Goal: Task Accomplishment & Management: Use online tool/utility

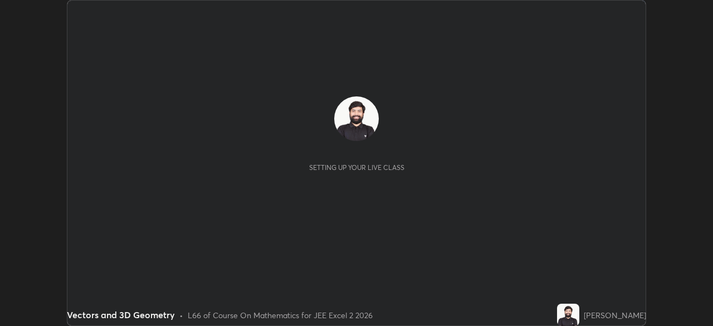
scroll to position [326, 713]
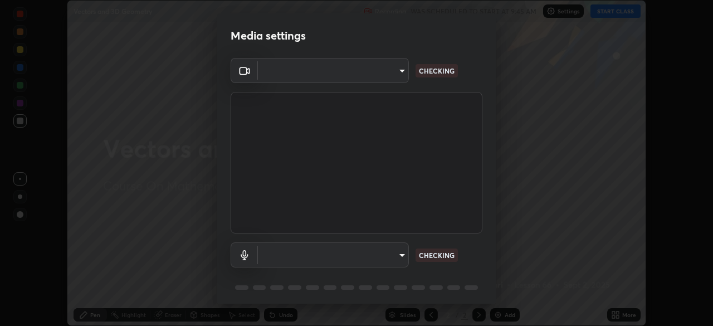
type input "80561a082d3f99f053040d1f6f9e463dddcb706712ae3923506b300433a280d2"
click at [386, 257] on body "Erase all Vectors and 3D Geometry Recording WAS SCHEDULED TO START AT 9:45 AM S…" at bounding box center [356, 163] width 713 height 326
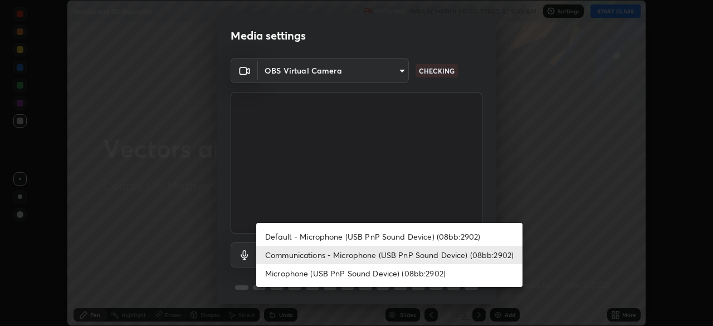
click at [375, 235] on li "Default - Microphone (USB PnP Sound Device) (08bb:2902)" at bounding box center [389, 236] width 266 height 18
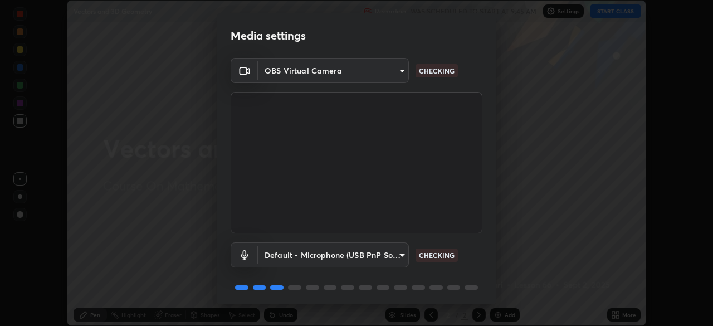
click at [375, 260] on body "Erase all Vectors and 3D Geometry Recording WAS SCHEDULED TO START AT 9:45 AM S…" at bounding box center [356, 163] width 713 height 326
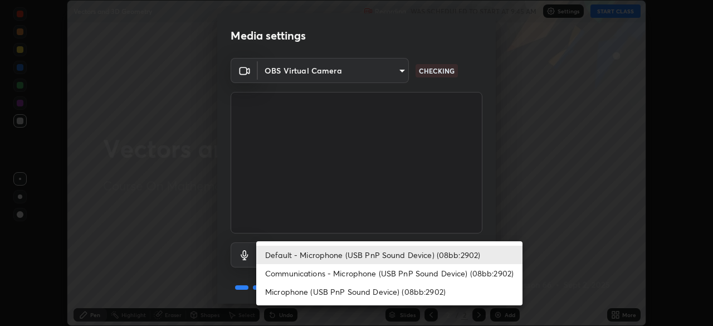
click at [374, 272] on li "Communications - Microphone (USB PnP Sound Device) (08bb:2902)" at bounding box center [389, 273] width 266 height 18
type input "communications"
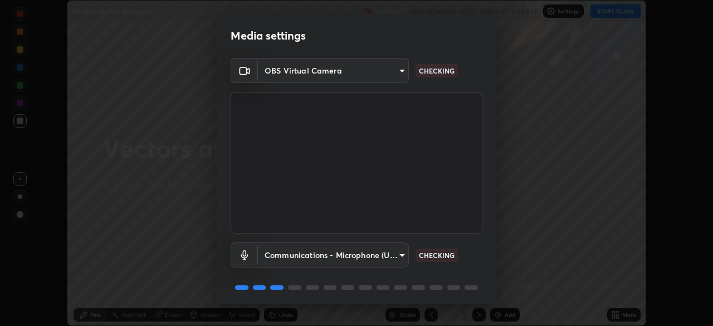
scroll to position [40, 0]
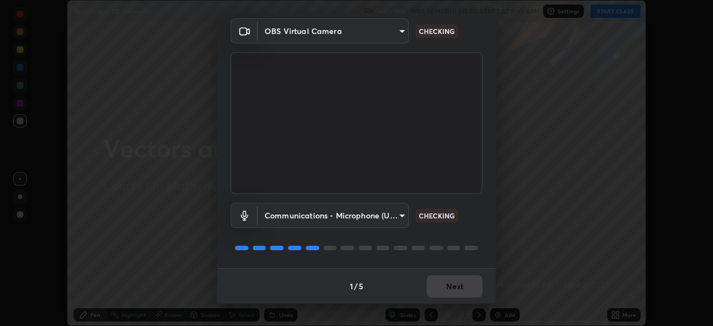
click at [438, 283] on div "1 / 5 Next" at bounding box center [356, 286] width 279 height 36
click at [436, 288] on div "1 / 5 Next" at bounding box center [356, 286] width 279 height 36
click at [442, 290] on div "1 / 5 Next" at bounding box center [356, 286] width 279 height 36
click at [448, 286] on div "1 / 5 Next" at bounding box center [356, 286] width 279 height 36
click at [453, 289] on div "1 / 5 Next" at bounding box center [356, 286] width 279 height 36
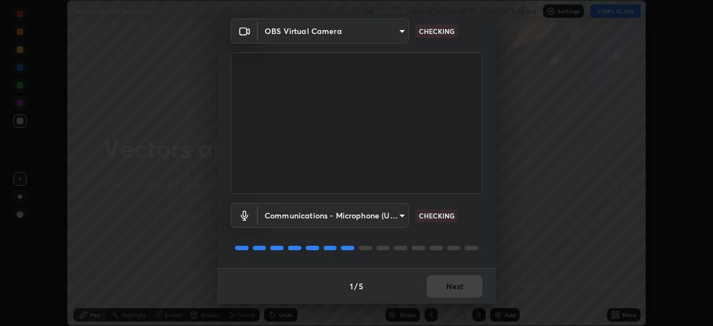
click at [454, 291] on div "1 / 5 Next" at bounding box center [356, 286] width 279 height 36
click at [458, 285] on div "1 / 5 Next" at bounding box center [356, 287] width 279 height 36
click at [454, 276] on div "1 / 5 Next" at bounding box center [356, 287] width 279 height 36
click at [457, 279] on div "1 / 5 Next" at bounding box center [356, 287] width 279 height 36
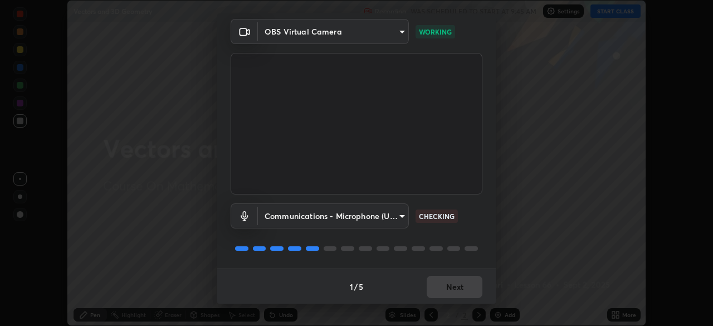
click at [457, 283] on div "1 / 5 Next" at bounding box center [356, 287] width 279 height 36
click at [458, 284] on div "1 / 5 Next" at bounding box center [356, 287] width 279 height 36
click at [460, 286] on button "Next" at bounding box center [455, 287] width 56 height 22
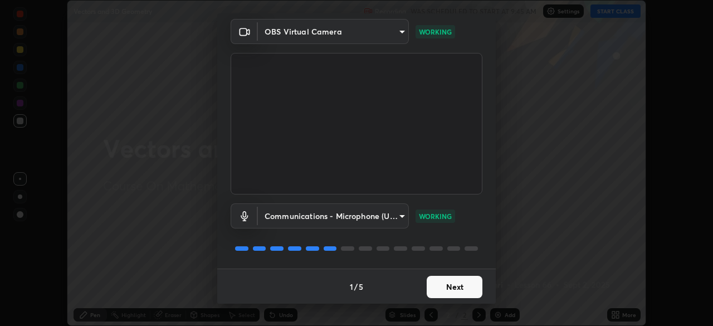
scroll to position [0, 0]
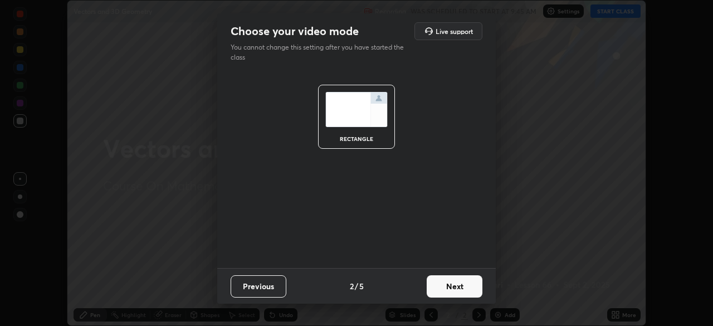
click at [460, 286] on button "Next" at bounding box center [455, 286] width 56 height 22
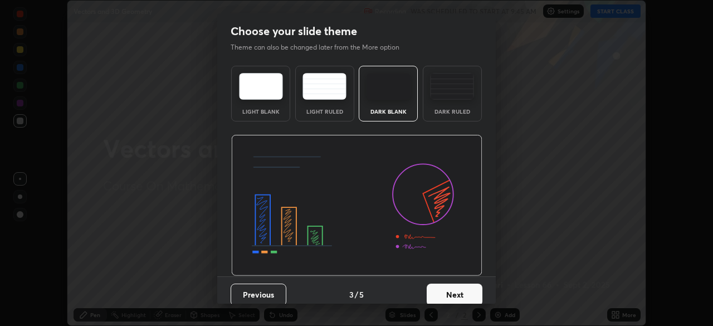
click at [464, 286] on button "Next" at bounding box center [455, 295] width 56 height 22
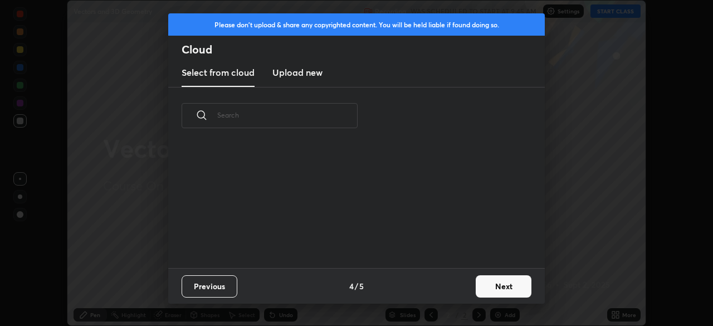
click at [480, 288] on button "Next" at bounding box center [504, 286] width 56 height 22
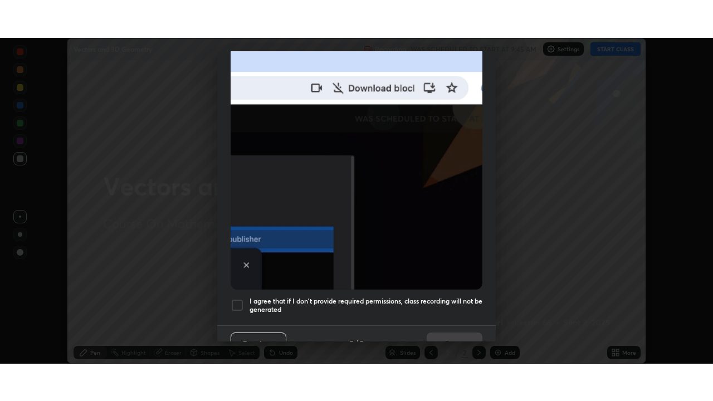
scroll to position [267, 0]
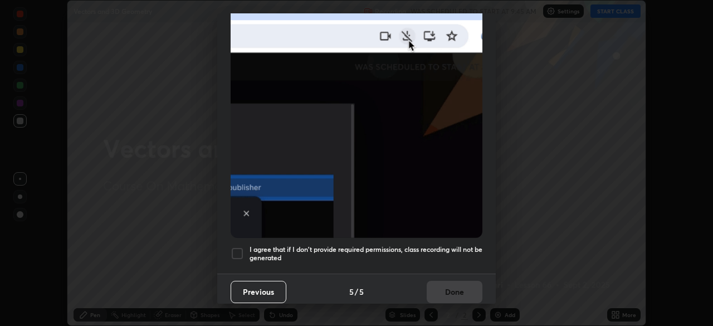
click at [239, 250] on div at bounding box center [237, 253] width 13 height 13
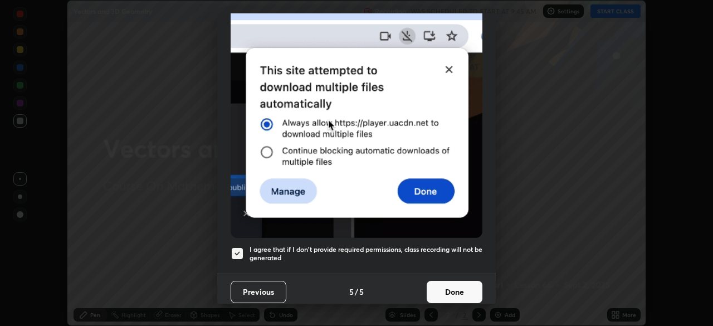
click at [459, 285] on button "Done" at bounding box center [455, 292] width 56 height 22
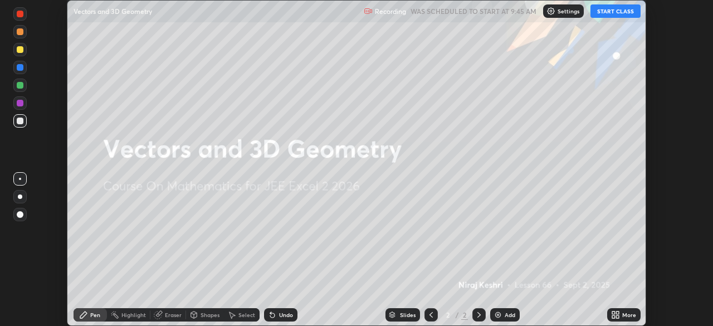
click at [615, 11] on button "START CLASS" at bounding box center [616, 10] width 50 height 13
click at [626, 317] on div "More" at bounding box center [630, 315] width 14 height 6
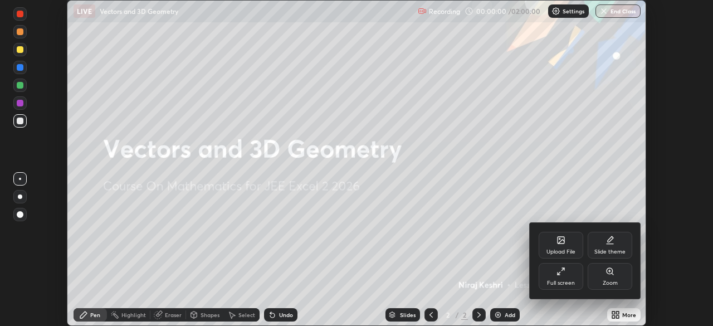
click at [569, 271] on div "Full screen" at bounding box center [561, 276] width 45 height 27
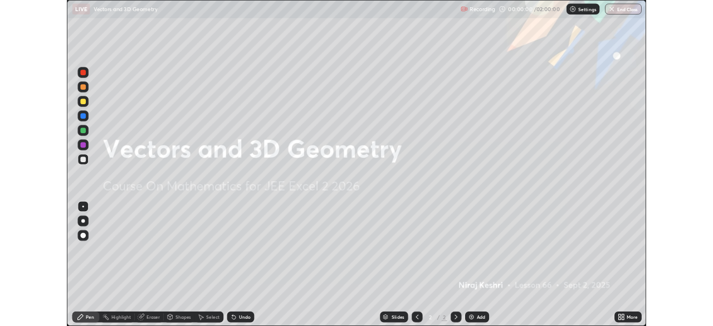
scroll to position [401, 713]
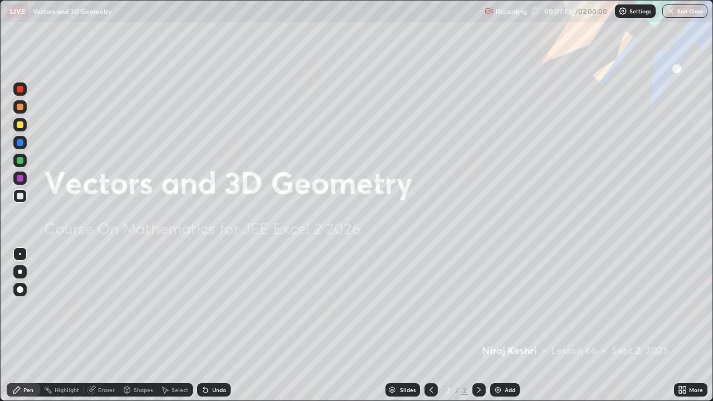
click at [508, 325] on div "Add" at bounding box center [510, 390] width 11 height 6
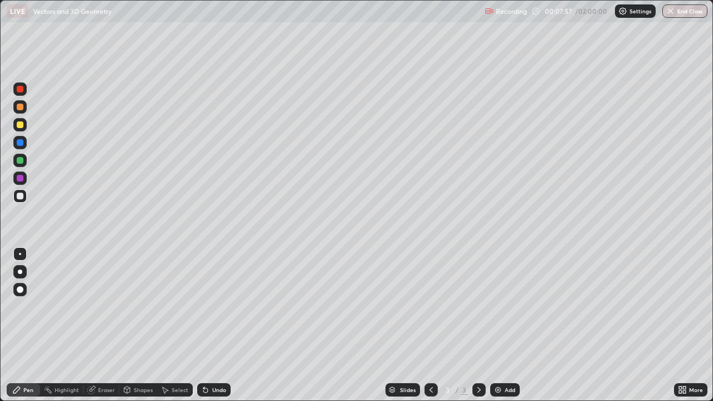
click at [23, 127] on div at bounding box center [19, 124] width 13 height 13
click at [21, 198] on div at bounding box center [20, 196] width 7 height 7
click at [16, 129] on div at bounding box center [19, 124] width 13 height 13
click at [207, 325] on icon at bounding box center [205, 390] width 9 height 9
click at [103, 325] on div "Eraser" at bounding box center [106, 390] width 17 height 6
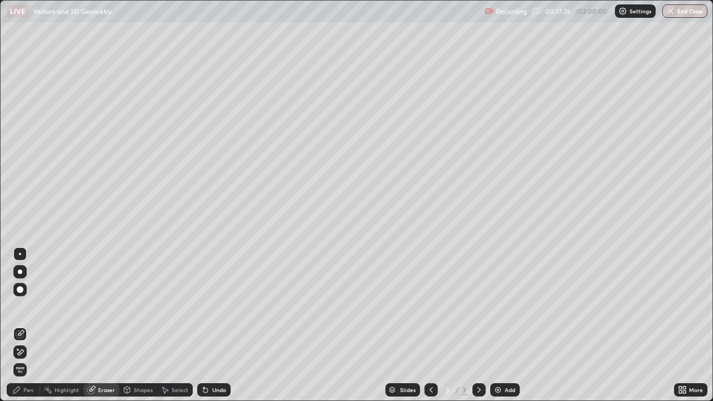
click at [30, 325] on div "Pen" at bounding box center [28, 390] width 10 height 6
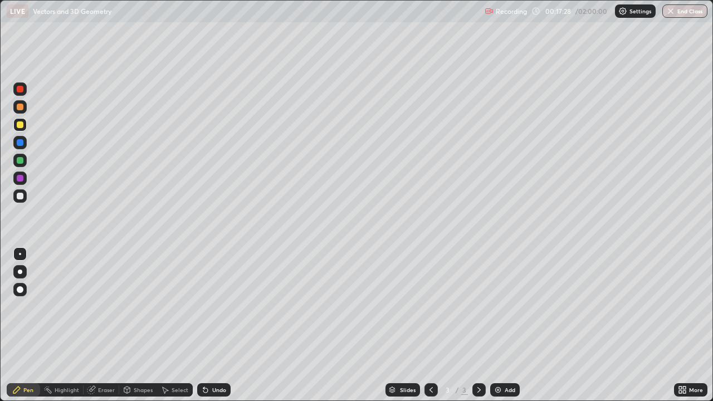
click at [101, 325] on div "Eraser" at bounding box center [102, 389] width 36 height 13
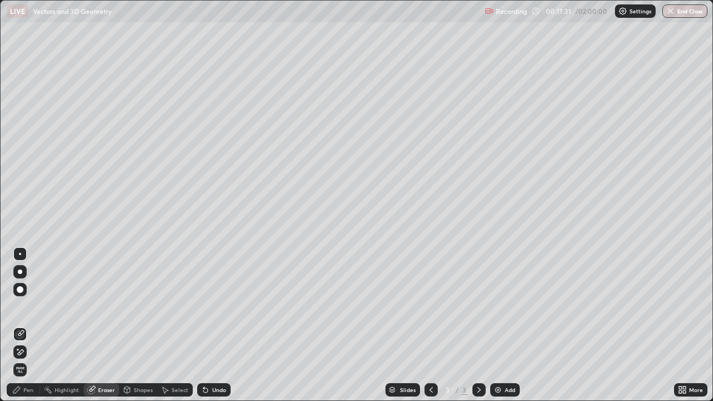
click at [22, 325] on div "Pen" at bounding box center [23, 389] width 33 height 13
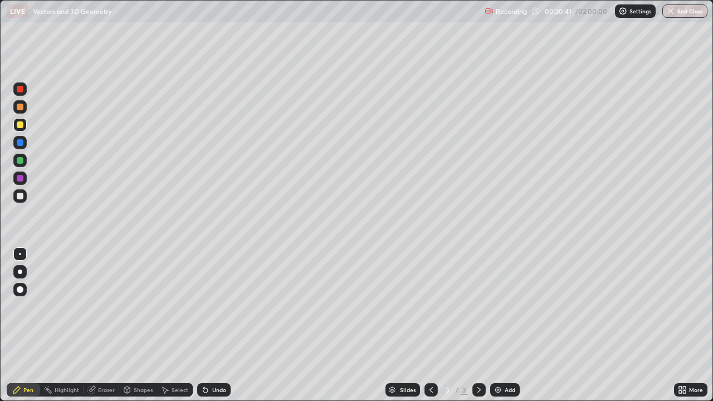
click at [505, 325] on div "Add" at bounding box center [510, 390] width 11 height 6
click at [21, 196] on div at bounding box center [20, 196] width 7 height 7
click at [18, 108] on div at bounding box center [20, 107] width 7 height 7
click at [109, 325] on div "Eraser" at bounding box center [106, 390] width 17 height 6
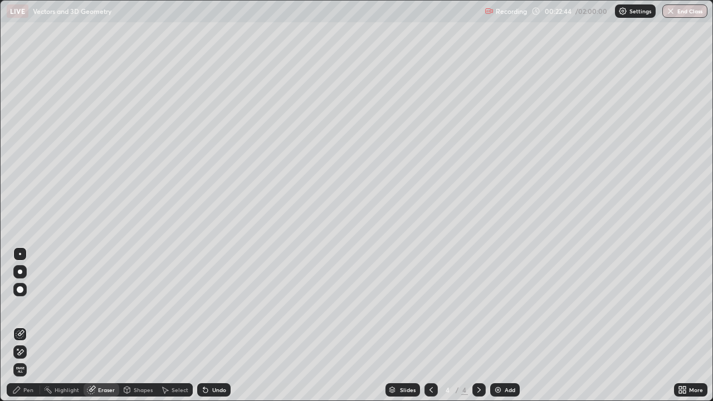
click at [18, 291] on div at bounding box center [20, 289] width 7 height 7
click at [18, 325] on icon at bounding box center [16, 390] width 9 height 9
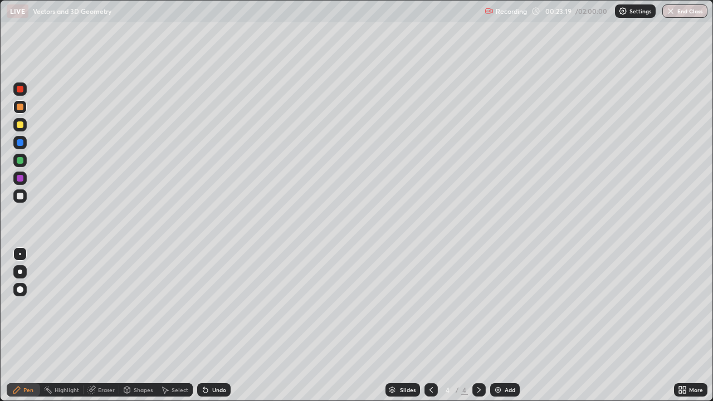
click at [213, 325] on div "Undo" at bounding box center [219, 390] width 14 height 6
click at [215, 325] on div "Undo" at bounding box center [219, 390] width 14 height 6
click at [220, 325] on div "Undo" at bounding box center [219, 390] width 14 height 6
click at [218, 325] on div "Undo" at bounding box center [219, 390] width 14 height 6
click at [220, 325] on div "Undo" at bounding box center [219, 390] width 14 height 6
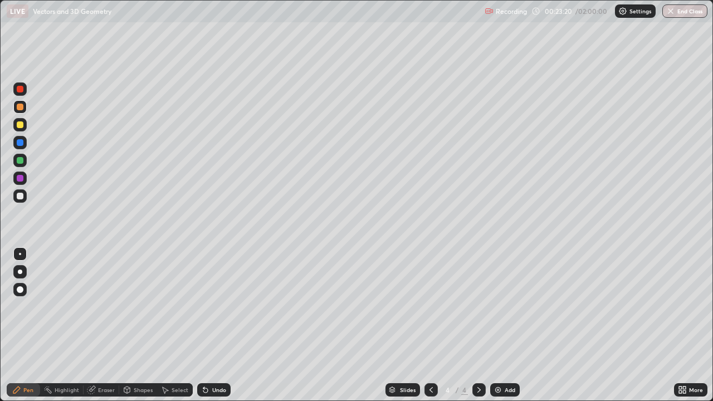
click at [221, 325] on div "Undo" at bounding box center [219, 390] width 14 height 6
click at [218, 325] on div "Undo" at bounding box center [219, 390] width 14 height 6
click at [216, 325] on div "Undo" at bounding box center [219, 390] width 14 height 6
click at [215, 325] on div "Undo" at bounding box center [213, 389] width 33 height 13
click at [212, 325] on div "Undo" at bounding box center [213, 389] width 33 height 13
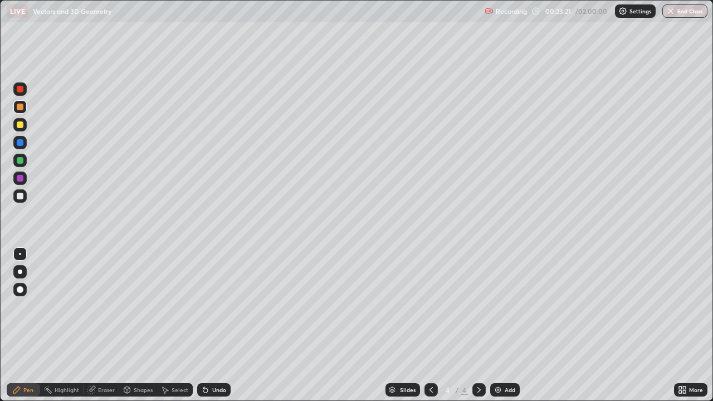
click at [212, 325] on div "Undo" at bounding box center [213, 389] width 33 height 13
click at [213, 325] on div "Undo" at bounding box center [213, 389] width 33 height 13
click at [20, 193] on div at bounding box center [20, 196] width 7 height 7
click at [25, 129] on div at bounding box center [19, 124] width 13 height 13
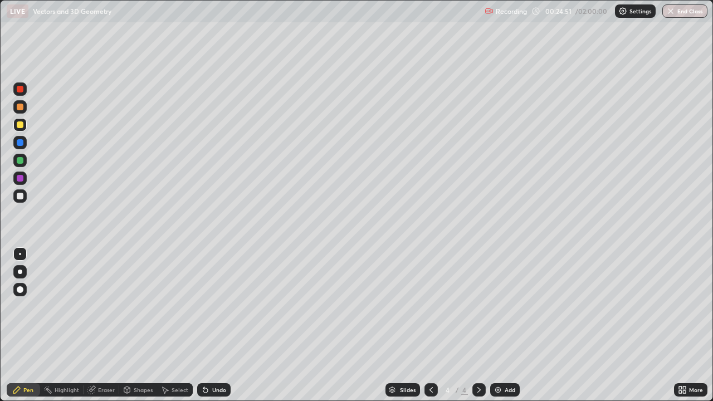
click at [20, 196] on div at bounding box center [20, 196] width 7 height 7
click at [96, 325] on div "Eraser" at bounding box center [102, 389] width 36 height 13
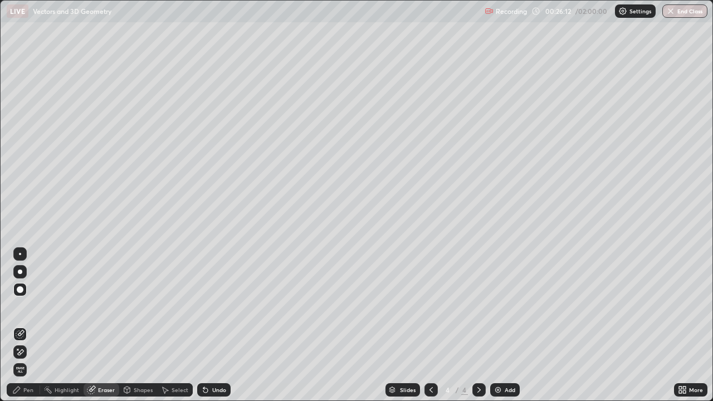
click at [22, 325] on div "Pen" at bounding box center [23, 389] width 33 height 13
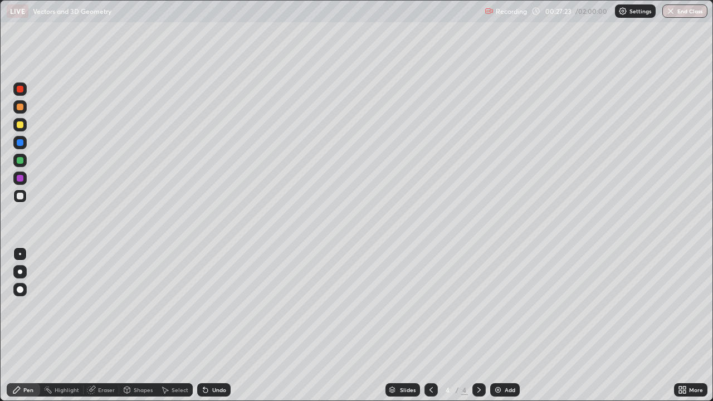
click at [21, 107] on div at bounding box center [20, 107] width 7 height 7
click at [96, 325] on div "Eraser" at bounding box center [102, 389] width 36 height 13
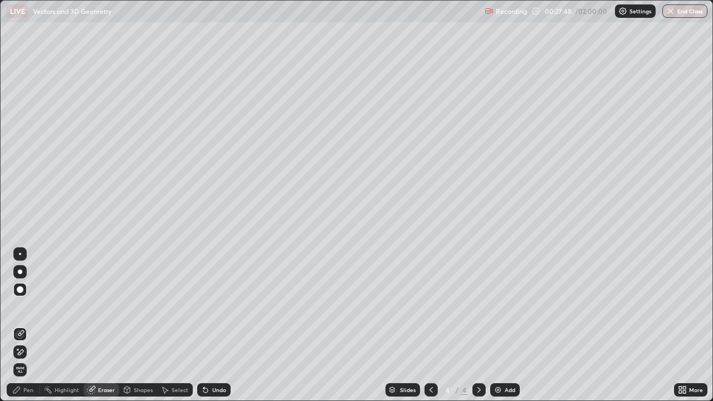
click at [25, 325] on div "Pen" at bounding box center [28, 390] width 10 height 6
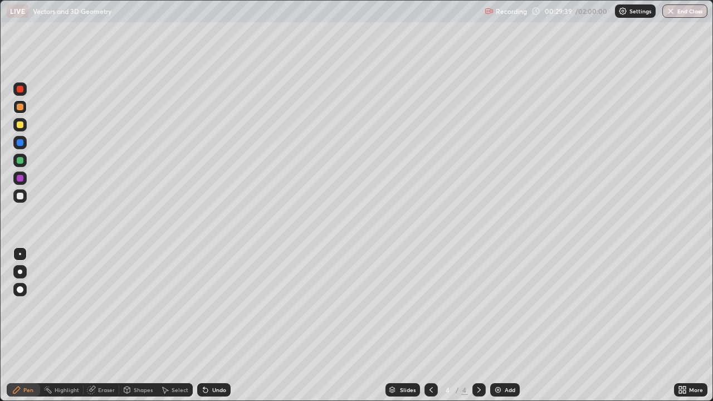
click at [509, 325] on div "Add" at bounding box center [510, 390] width 11 height 6
click at [429, 325] on icon at bounding box center [431, 390] width 9 height 9
click at [478, 325] on icon at bounding box center [479, 390] width 9 height 9
click at [19, 123] on div at bounding box center [20, 125] width 7 height 7
click at [216, 325] on div "Undo" at bounding box center [213, 389] width 33 height 13
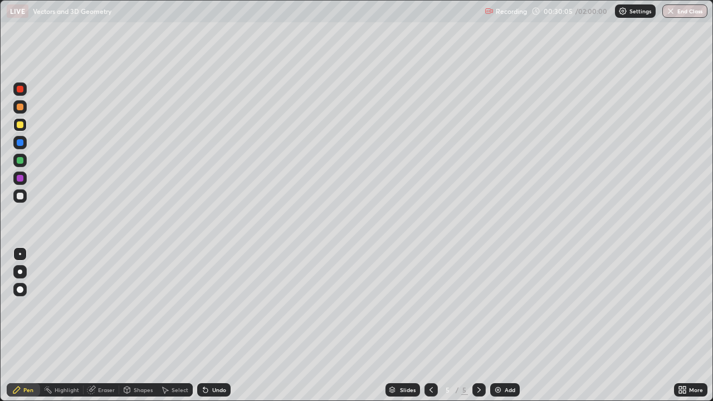
click at [222, 325] on div "Undo" at bounding box center [219, 390] width 14 height 6
click at [221, 325] on div "Undo" at bounding box center [213, 389] width 33 height 13
click at [220, 325] on div "Undo" at bounding box center [219, 390] width 14 height 6
click at [219, 325] on div "Undo" at bounding box center [213, 389] width 33 height 13
click at [216, 325] on div "Undo" at bounding box center [213, 389] width 33 height 13
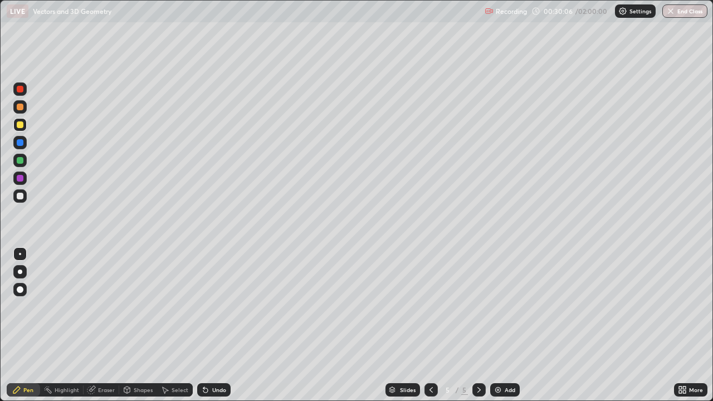
click at [218, 325] on div "Undo" at bounding box center [213, 389] width 33 height 13
click at [220, 325] on div "Undo" at bounding box center [213, 389] width 33 height 13
click at [21, 196] on div at bounding box center [20, 196] width 7 height 7
click at [18, 126] on div at bounding box center [20, 125] width 7 height 7
click at [498, 325] on div "Add" at bounding box center [505, 389] width 30 height 13
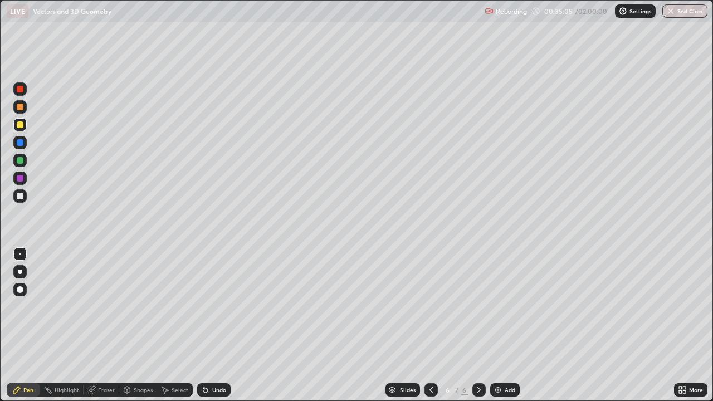
click at [435, 325] on div at bounding box center [431, 389] width 13 height 13
click at [478, 325] on icon at bounding box center [479, 390] width 9 height 9
click at [430, 325] on icon at bounding box center [431, 390] width 9 height 9
click at [476, 325] on icon at bounding box center [479, 390] width 9 height 9
click at [20, 196] on div at bounding box center [20, 196] width 7 height 7
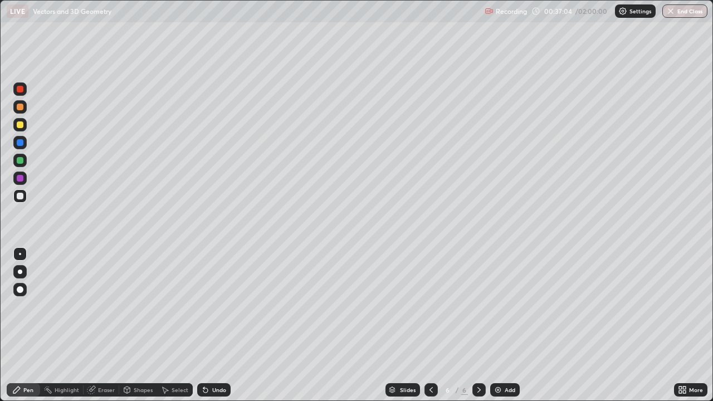
click at [21, 90] on div at bounding box center [20, 89] width 7 height 7
click at [18, 197] on div at bounding box center [20, 196] width 7 height 7
click at [499, 325] on img at bounding box center [498, 390] width 9 height 9
click at [429, 325] on div at bounding box center [431, 389] width 13 height 13
click at [478, 325] on icon at bounding box center [479, 390] width 3 height 6
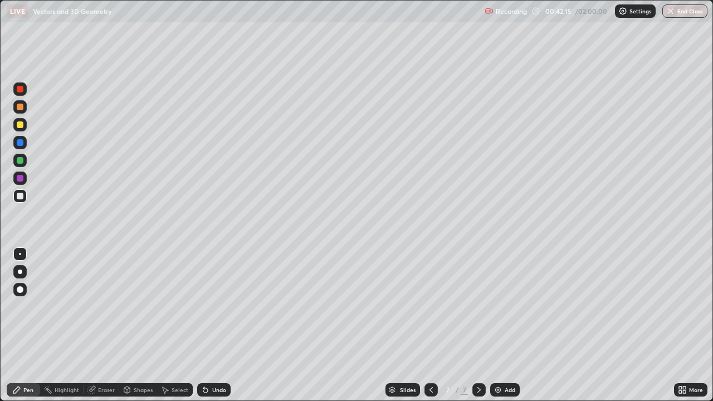
click at [210, 325] on div "Undo" at bounding box center [213, 389] width 33 height 13
click at [215, 325] on div "Undo" at bounding box center [213, 389] width 33 height 13
click at [216, 325] on div "Undo" at bounding box center [213, 389] width 33 height 13
click at [215, 325] on div "Undo" at bounding box center [213, 389] width 33 height 13
click at [213, 325] on div "Undo" at bounding box center [219, 390] width 14 height 6
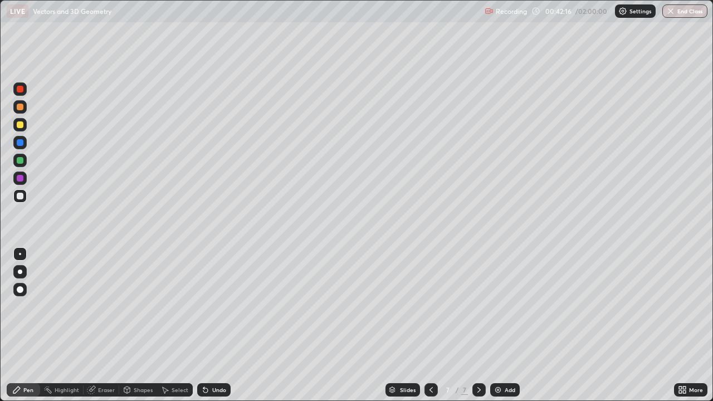
click at [215, 325] on div "Undo" at bounding box center [219, 390] width 14 height 6
click at [212, 325] on div "Undo" at bounding box center [219, 390] width 14 height 6
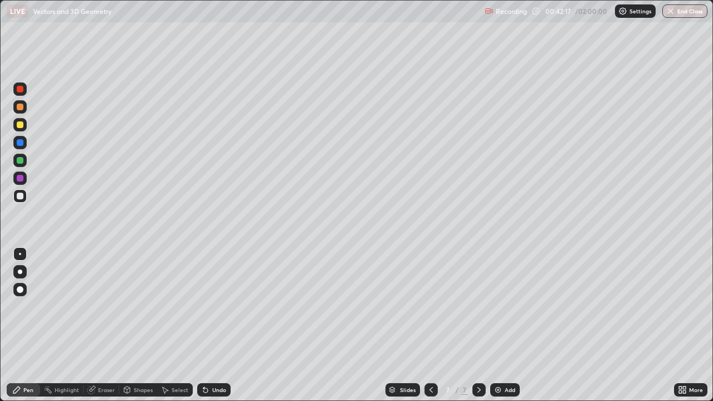
click at [212, 325] on div "Undo" at bounding box center [219, 390] width 14 height 6
click at [208, 325] on icon at bounding box center [205, 390] width 9 height 9
click at [212, 325] on div "Undo" at bounding box center [219, 390] width 14 height 6
click at [211, 325] on div "Undo" at bounding box center [213, 389] width 33 height 13
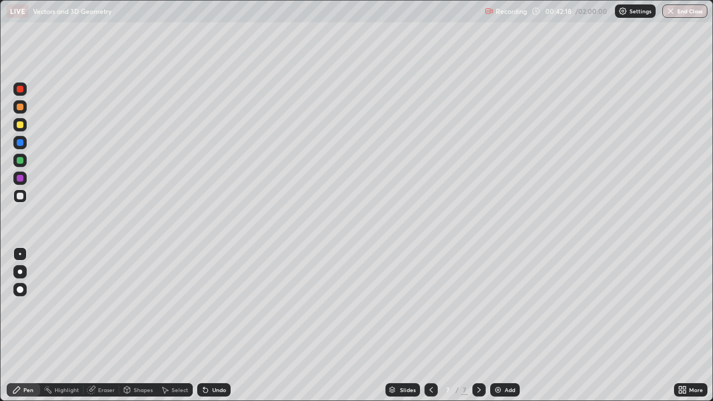
click at [211, 325] on div "Undo" at bounding box center [213, 389] width 33 height 13
click at [212, 325] on div "Undo" at bounding box center [213, 389] width 33 height 13
click at [214, 325] on div "Undo" at bounding box center [213, 389] width 33 height 13
click at [215, 325] on div "Undo" at bounding box center [219, 390] width 14 height 6
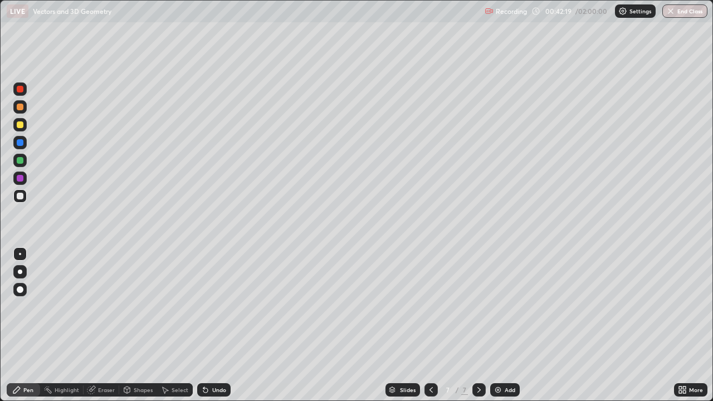
click at [215, 325] on div "Undo" at bounding box center [219, 390] width 14 height 6
click at [212, 325] on div "Undo" at bounding box center [219, 390] width 14 height 6
click at [210, 325] on div "Undo" at bounding box center [213, 389] width 33 height 13
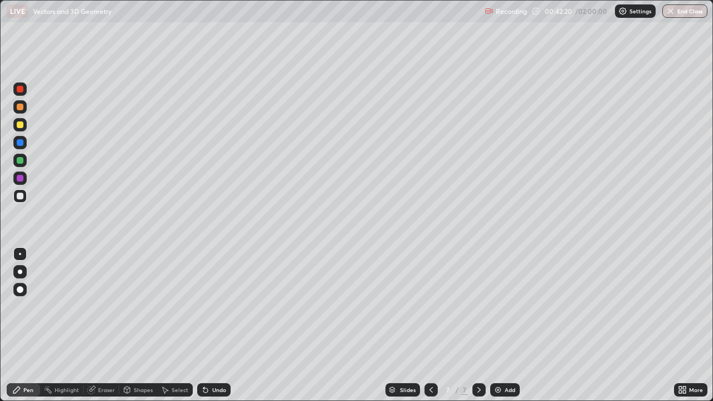
click at [210, 325] on div "Undo" at bounding box center [213, 389] width 33 height 13
click at [105, 325] on div "Eraser" at bounding box center [102, 389] width 36 height 13
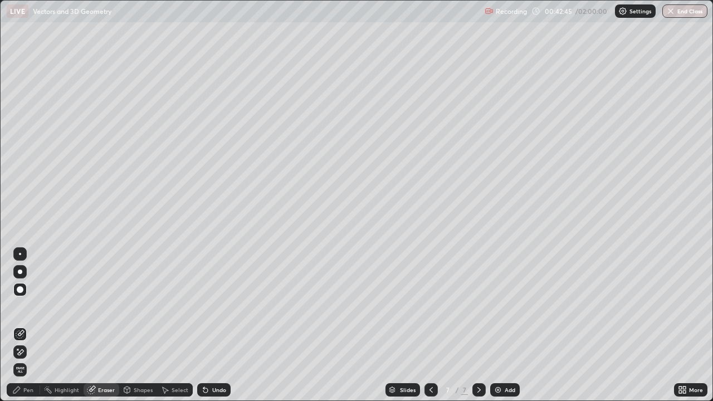
click at [31, 325] on div "Pen" at bounding box center [28, 390] width 10 height 6
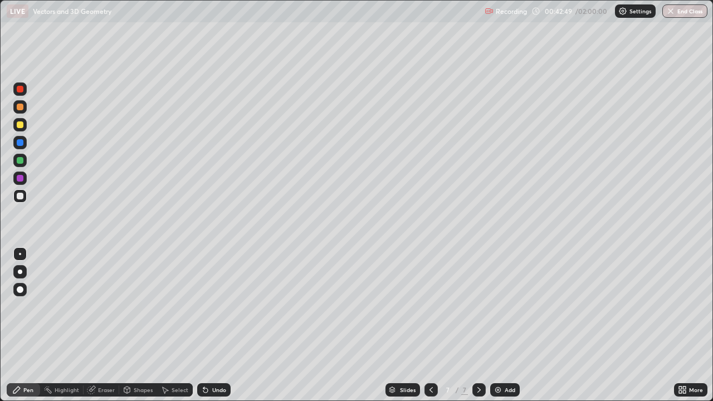
click at [208, 325] on div "Undo" at bounding box center [213, 389] width 33 height 13
click at [211, 325] on div "Undo" at bounding box center [213, 389] width 33 height 13
click at [212, 325] on div "Undo" at bounding box center [219, 390] width 14 height 6
click at [214, 325] on div "Undo" at bounding box center [213, 389] width 33 height 13
click at [215, 325] on div "Undo" at bounding box center [219, 390] width 14 height 6
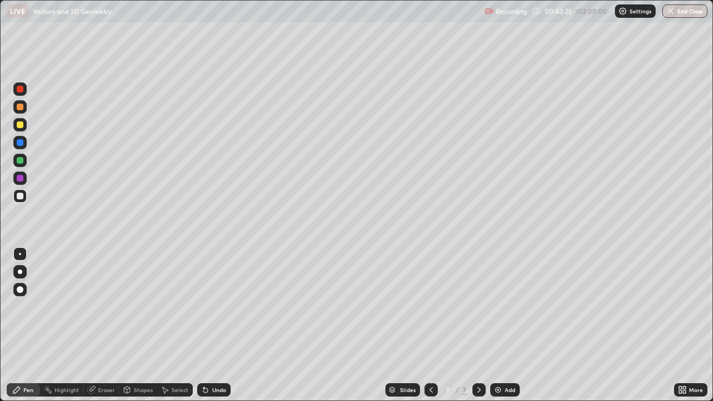
click at [210, 325] on div "Undo" at bounding box center [213, 389] width 33 height 13
click at [218, 325] on div "Undo" at bounding box center [219, 390] width 14 height 6
click at [217, 325] on div "Undo" at bounding box center [219, 390] width 14 height 6
click at [104, 325] on div "Eraser" at bounding box center [106, 390] width 17 height 6
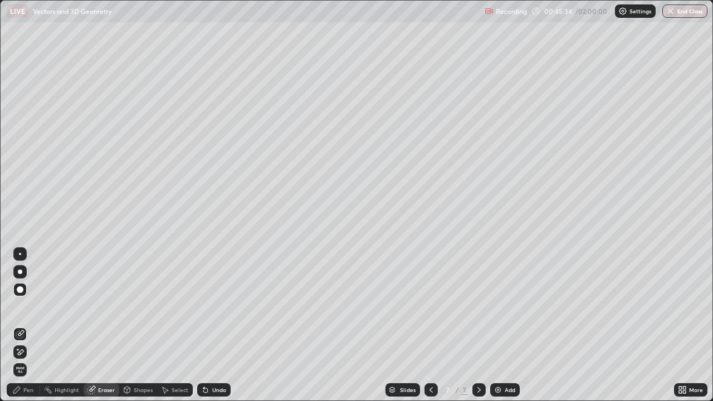
click at [33, 325] on div "Pen" at bounding box center [23, 389] width 33 height 13
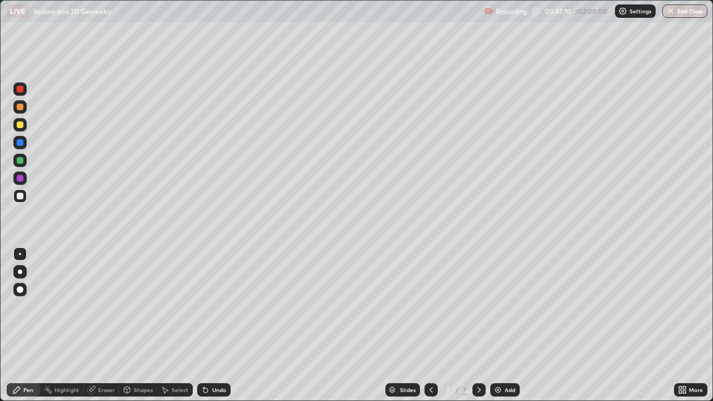
click at [22, 128] on div at bounding box center [20, 125] width 7 height 7
click at [22, 109] on div at bounding box center [20, 107] width 7 height 7
click at [478, 325] on icon at bounding box center [479, 390] width 9 height 9
click at [505, 325] on div "Add" at bounding box center [510, 390] width 11 height 6
click at [18, 163] on div at bounding box center [20, 160] width 7 height 7
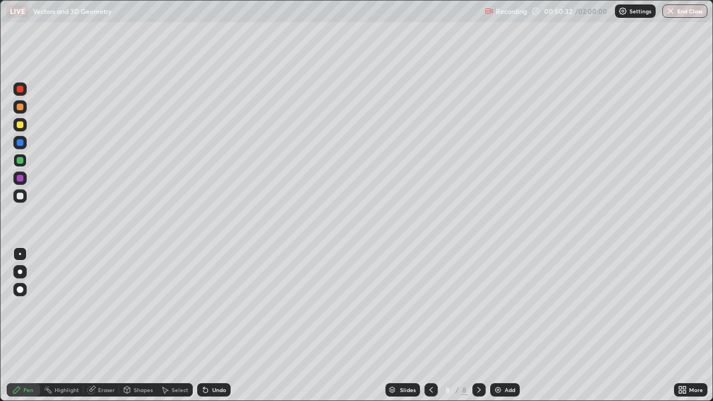
click at [21, 197] on div at bounding box center [20, 196] width 7 height 7
click at [213, 325] on div "Undo" at bounding box center [219, 390] width 14 height 6
click at [14, 128] on div at bounding box center [19, 124] width 13 height 13
click at [22, 160] on div at bounding box center [20, 160] width 7 height 7
click at [104, 325] on div "Eraser" at bounding box center [102, 389] width 36 height 13
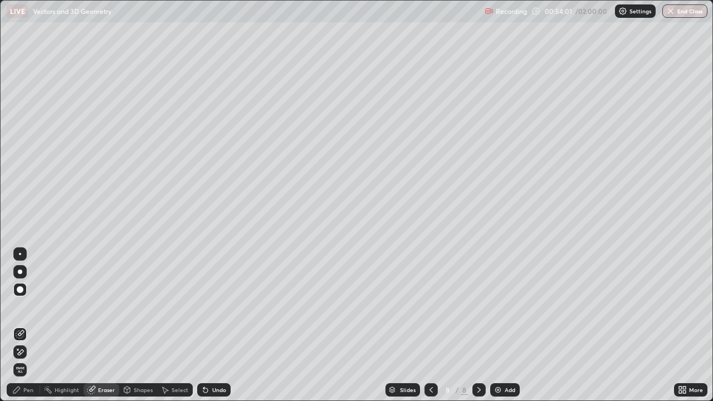
click at [221, 325] on div "Undo" at bounding box center [219, 390] width 14 height 6
click at [224, 325] on div "Undo" at bounding box center [219, 390] width 14 height 6
click at [228, 325] on div "Undo" at bounding box center [213, 389] width 33 height 13
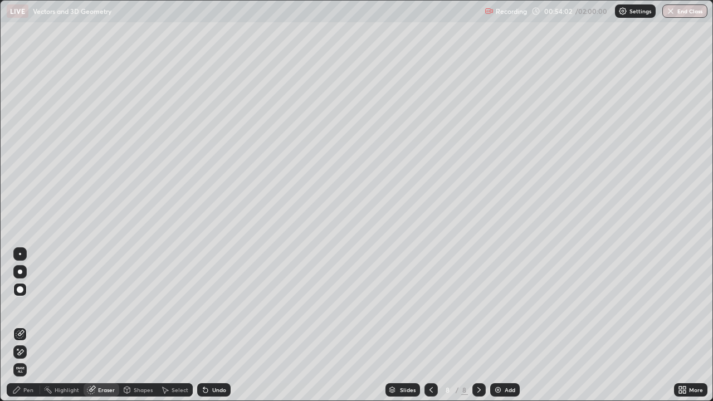
click at [228, 325] on div "Undo" at bounding box center [213, 389] width 33 height 13
click at [225, 325] on div "Undo" at bounding box center [213, 389] width 33 height 13
click at [224, 325] on div "Undo" at bounding box center [219, 390] width 14 height 6
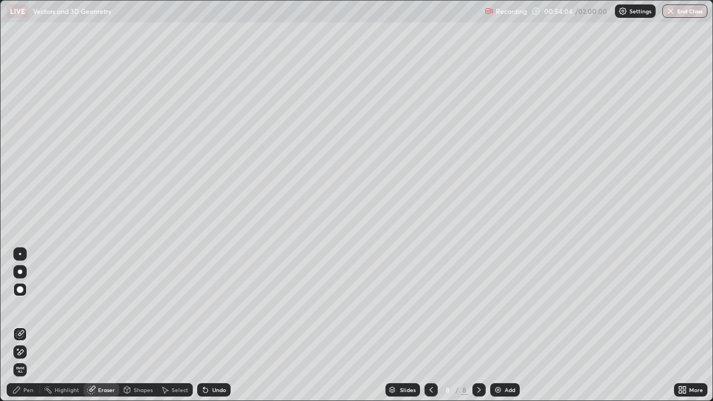
click at [221, 325] on div "Undo" at bounding box center [219, 390] width 14 height 6
click at [30, 325] on div "Pen" at bounding box center [28, 390] width 10 height 6
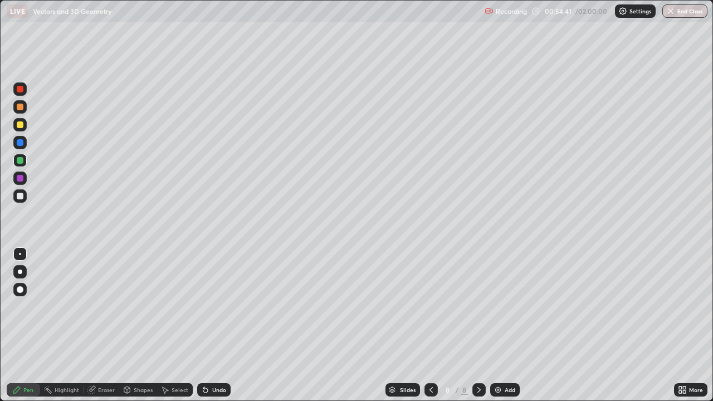
click at [22, 196] on div at bounding box center [20, 196] width 7 height 7
click at [101, 325] on div "Eraser" at bounding box center [106, 390] width 17 height 6
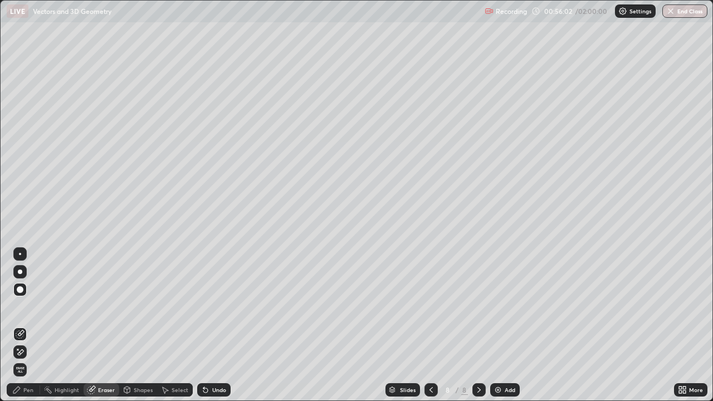
click at [25, 325] on div "Pen" at bounding box center [28, 390] width 10 height 6
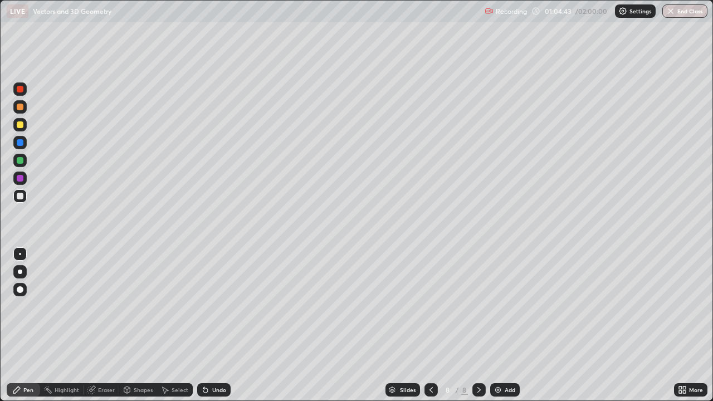
click at [504, 325] on div "Add" at bounding box center [505, 389] width 30 height 13
click at [20, 125] on div at bounding box center [20, 125] width 7 height 7
click at [19, 110] on div at bounding box center [20, 107] width 7 height 7
click at [21, 162] on div at bounding box center [20, 160] width 7 height 7
click at [20, 196] on div at bounding box center [20, 196] width 7 height 7
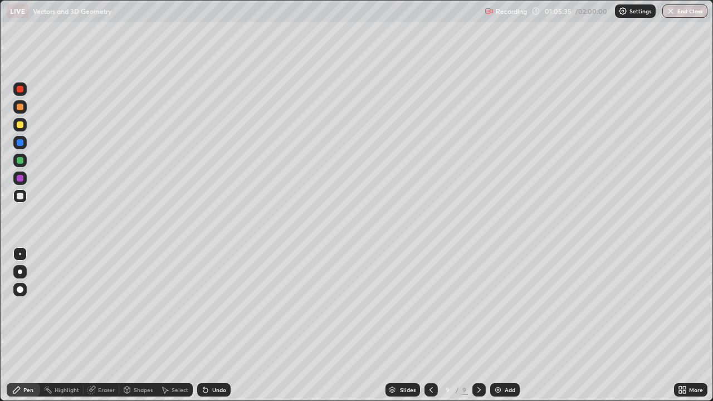
click at [218, 325] on div "Undo" at bounding box center [213, 389] width 33 height 13
click at [216, 325] on div "Undo" at bounding box center [213, 389] width 33 height 13
click at [219, 325] on div "Undo" at bounding box center [219, 390] width 14 height 6
click at [506, 325] on div "Add" at bounding box center [505, 389] width 30 height 13
click at [21, 130] on div at bounding box center [19, 124] width 13 height 13
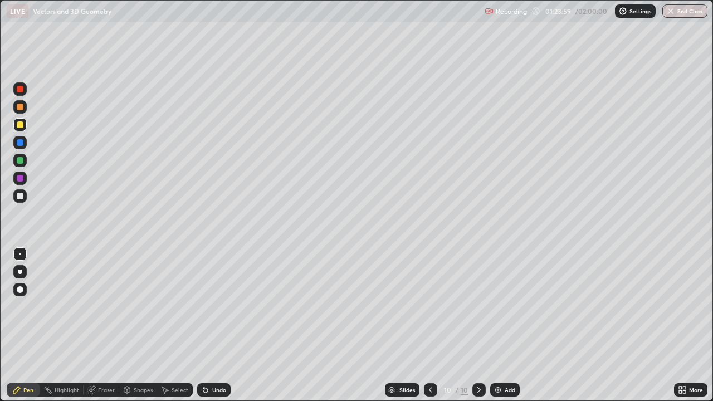
click at [21, 196] on div at bounding box center [20, 196] width 7 height 7
click at [505, 325] on div "Add" at bounding box center [510, 390] width 11 height 6
click at [105, 325] on div "Eraser" at bounding box center [106, 390] width 17 height 6
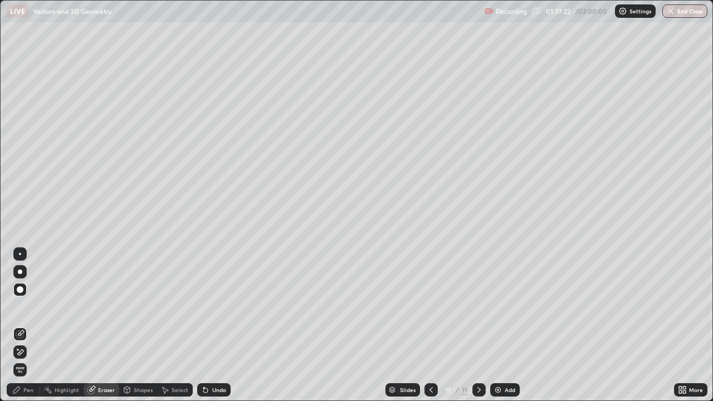
click at [36, 325] on div "Pen" at bounding box center [23, 389] width 33 height 13
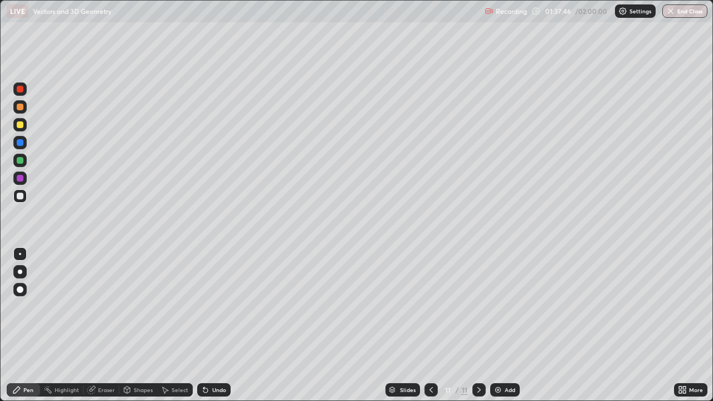
click at [21, 129] on div at bounding box center [19, 124] width 13 height 13
click at [502, 325] on div "Add" at bounding box center [505, 389] width 30 height 13
click at [99, 325] on div "Eraser" at bounding box center [106, 390] width 17 height 6
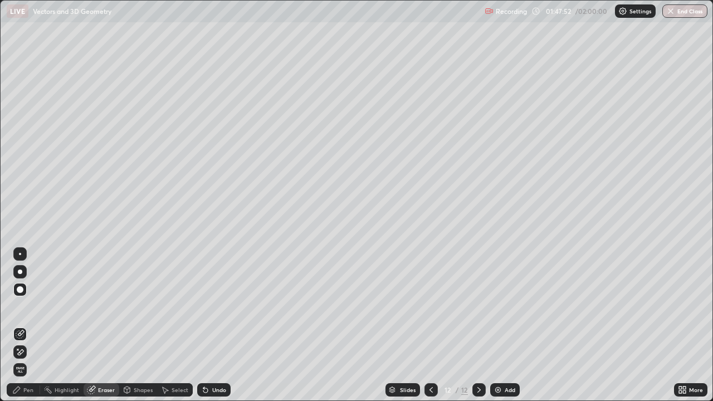
click at [20, 325] on icon at bounding box center [16, 390] width 7 height 7
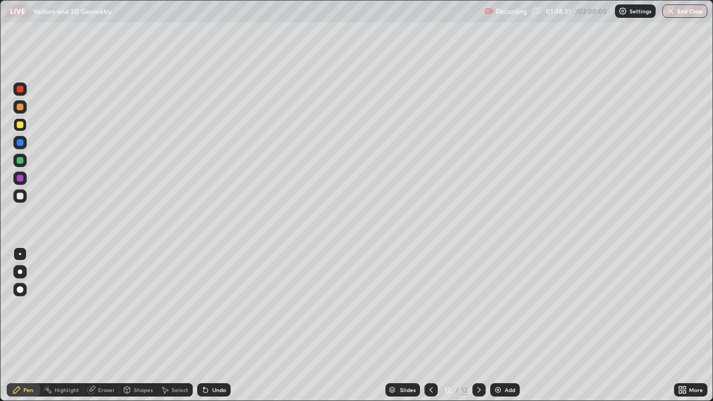
click at [21, 196] on div at bounding box center [20, 196] width 7 height 7
click at [101, 325] on div "Eraser" at bounding box center [106, 390] width 17 height 6
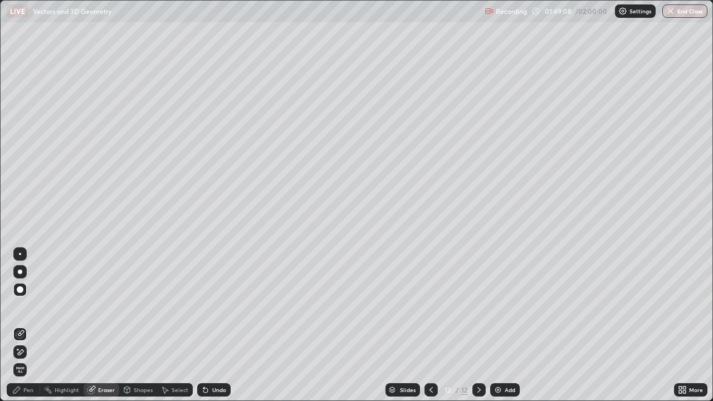
click at [31, 325] on div "Pen" at bounding box center [28, 390] width 10 height 6
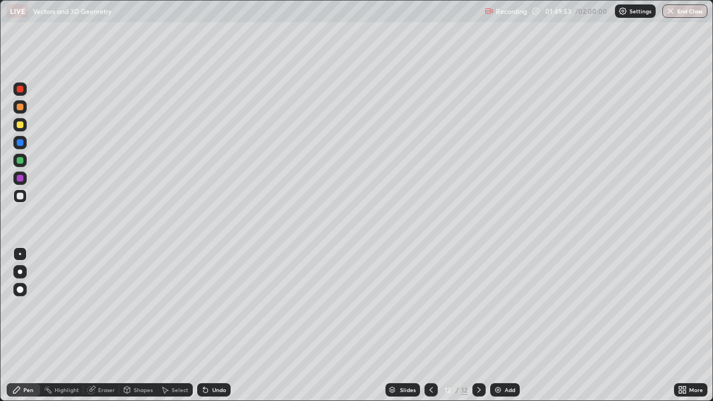
click at [213, 325] on div "Undo" at bounding box center [219, 390] width 14 height 6
click at [212, 325] on div "Undo" at bounding box center [219, 390] width 14 height 6
click at [504, 325] on div "Add" at bounding box center [505, 389] width 30 height 13
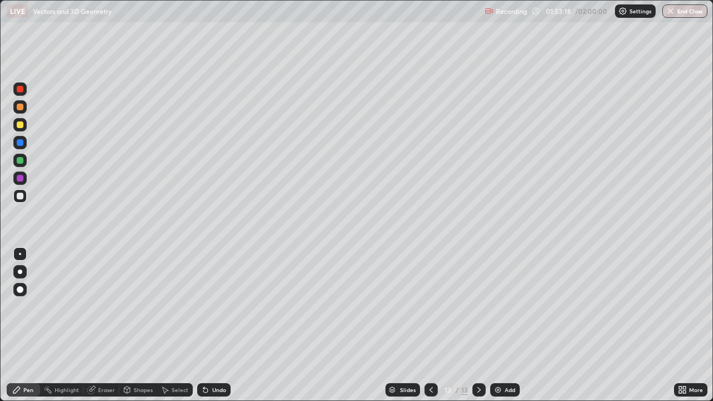
click at [21, 125] on div at bounding box center [20, 125] width 7 height 7
click at [22, 195] on div at bounding box center [20, 196] width 7 height 7
click at [18, 108] on div at bounding box center [20, 107] width 7 height 7
click at [223, 325] on div "Undo" at bounding box center [213, 389] width 33 height 13
click at [105, 325] on div "Eraser" at bounding box center [102, 389] width 36 height 13
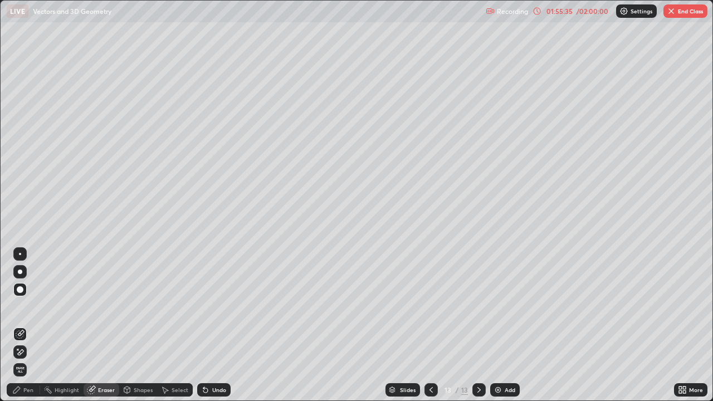
click at [203, 325] on icon at bounding box center [203, 387] width 1 height 1
click at [25, 325] on div "Pen" at bounding box center [28, 390] width 10 height 6
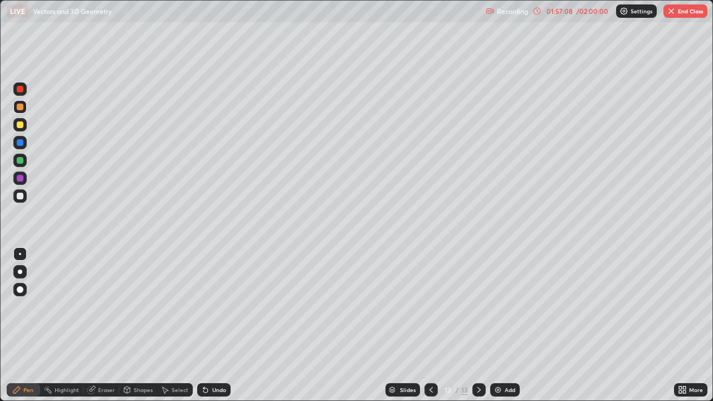
click at [22, 202] on div at bounding box center [19, 196] width 13 height 13
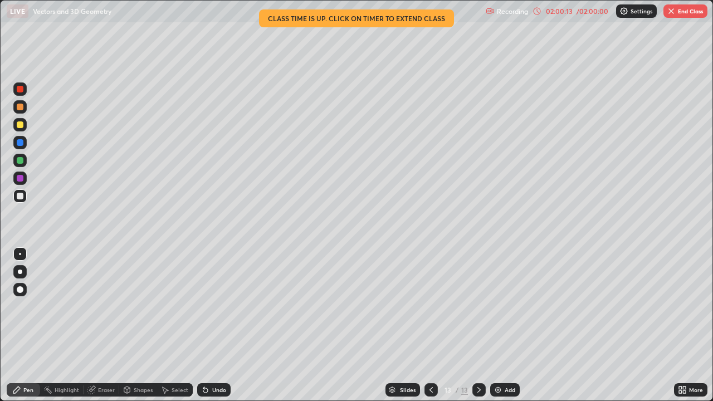
click at [478, 325] on icon at bounding box center [479, 390] width 9 height 9
click at [502, 325] on img at bounding box center [498, 390] width 9 height 9
click at [430, 325] on icon at bounding box center [431, 390] width 9 height 9
click at [478, 325] on icon at bounding box center [479, 390] width 9 height 9
click at [22, 127] on div at bounding box center [20, 125] width 7 height 7
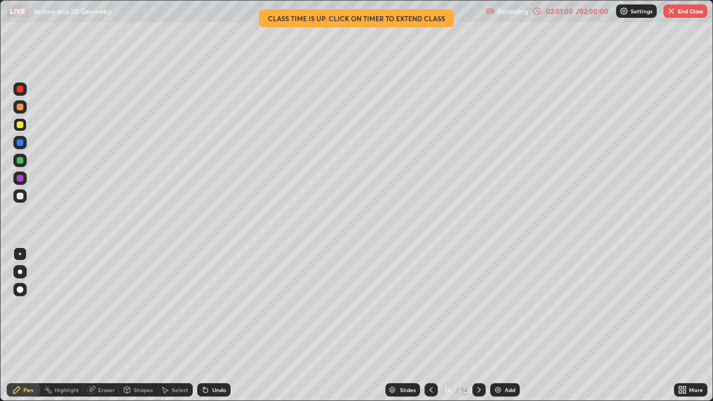
click at [20, 179] on div at bounding box center [20, 178] width 7 height 7
click at [19, 200] on div at bounding box center [19, 196] width 13 height 13
click at [429, 325] on icon at bounding box center [431, 390] width 9 height 9
click at [473, 325] on div at bounding box center [479, 389] width 13 height 13
click at [684, 325] on icon at bounding box center [684, 392] width 3 height 3
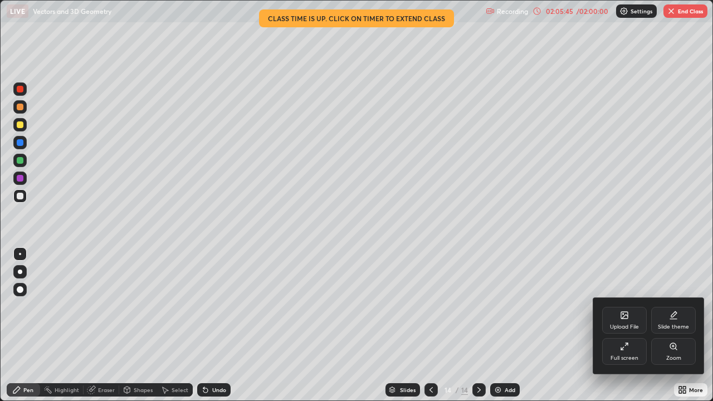
click at [635, 325] on div "Full screen" at bounding box center [625, 351] width 45 height 27
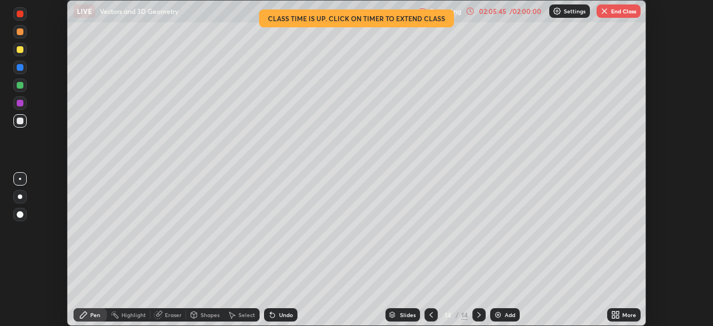
scroll to position [55410, 55022]
click at [621, 12] on button "End Class" at bounding box center [619, 10] width 44 height 13
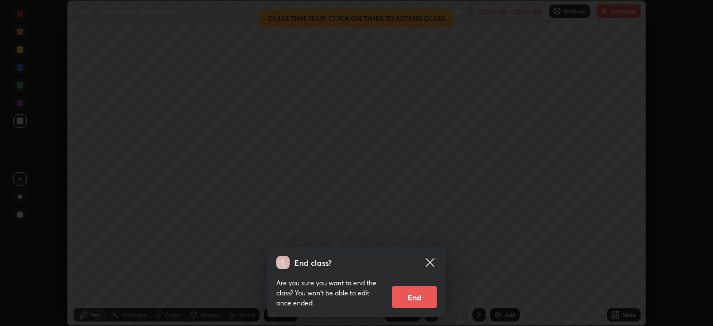
click at [420, 293] on button "End" at bounding box center [414, 297] width 45 height 22
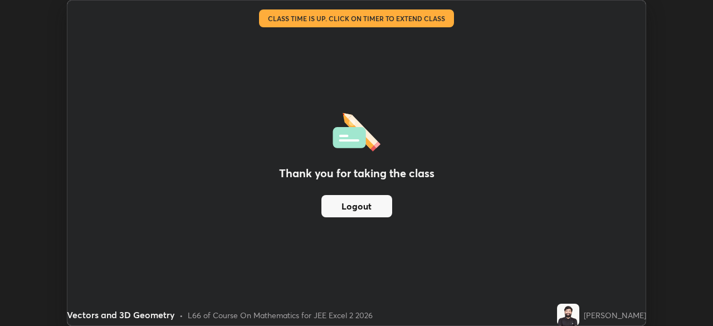
click at [350, 210] on button "Logout" at bounding box center [357, 206] width 71 height 22
